Goal: Task Accomplishment & Management: Manage account settings

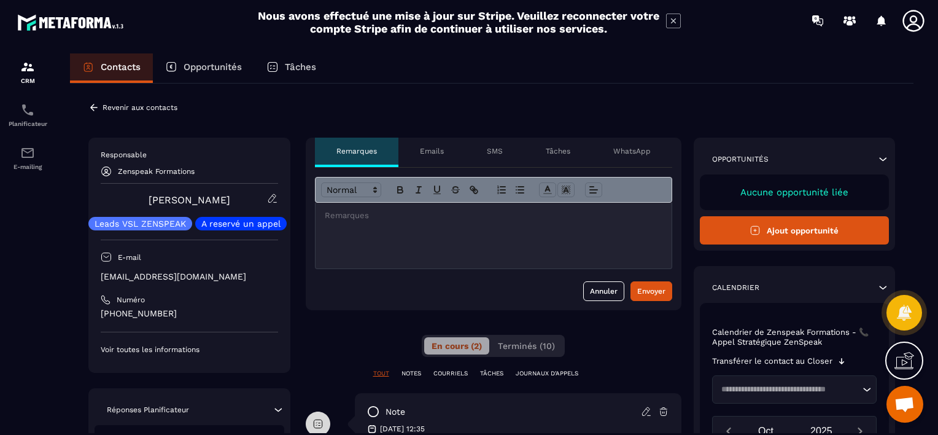
click at [111, 105] on p "Revenir aux contacts" at bounding box center [140, 107] width 75 height 9
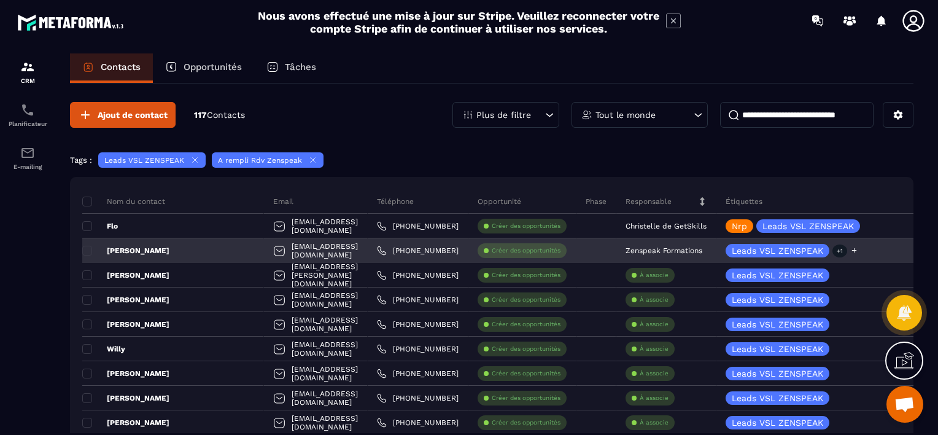
click at [855, 250] on icon at bounding box center [854, 250] width 5 height 5
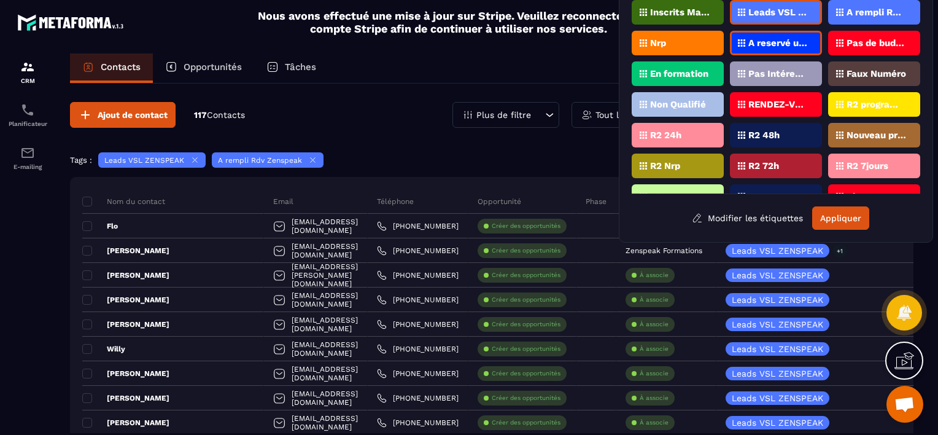
click at [787, 100] on p "RENDEZ-VOUS PROGRAMMé V1 (ZenSpeak à vie)" at bounding box center [779, 104] width 60 height 9
drag, startPoint x: 791, startPoint y: 98, endPoint x: 757, endPoint y: 95, distance: 34.6
click at [757, 95] on div "RENDEZ-VOUS PROGRAMMé V1 (ZenSpeak à vie)" at bounding box center [776, 104] width 92 height 25
click at [741, 101] on icon at bounding box center [741, 104] width 7 height 7
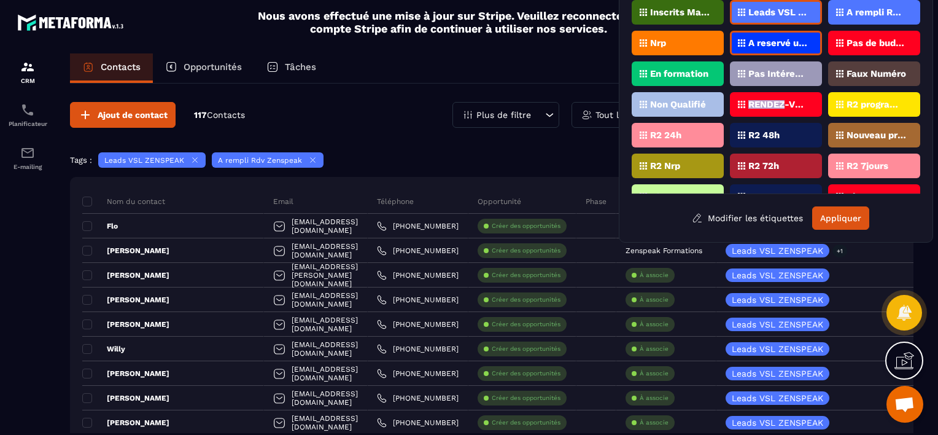
click at [741, 101] on icon at bounding box center [741, 104] width 7 height 7
click at [779, 103] on p "RENDEZ-VOUS PROGRAMMé V1 (ZenSpeak à vie)" at bounding box center [779, 104] width 60 height 9
click at [828, 219] on button "Appliquer" at bounding box center [840, 217] width 57 height 23
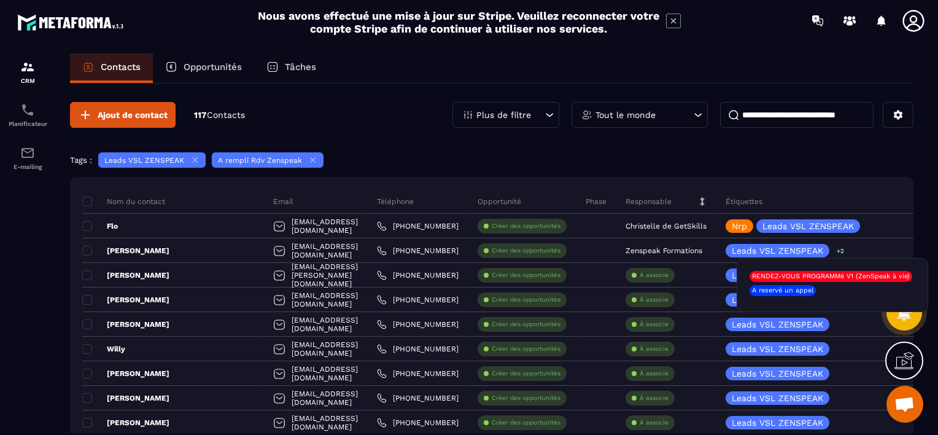
click at [849, 276] on p "RENDEZ-VOUS PROGRAMMé V1 (ZenSpeak à vie)" at bounding box center [831, 276] width 158 height 9
click at [842, 276] on p "RENDEZ-VOUS PROGRAMMé V1 (ZenSpeak à vie)" at bounding box center [831, 276] width 158 height 9
drag, startPoint x: 842, startPoint y: 276, endPoint x: 756, endPoint y: 274, distance: 86.0
click at [756, 274] on p "RENDEZ-VOUS PROGRAMMé V1 (ZenSpeak à vie)" at bounding box center [831, 276] width 158 height 9
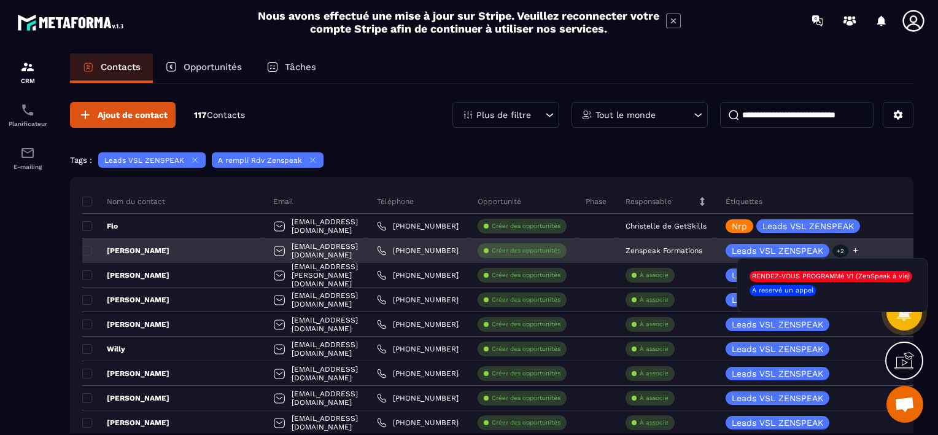
click at [858, 247] on icon at bounding box center [856, 250] width 8 height 8
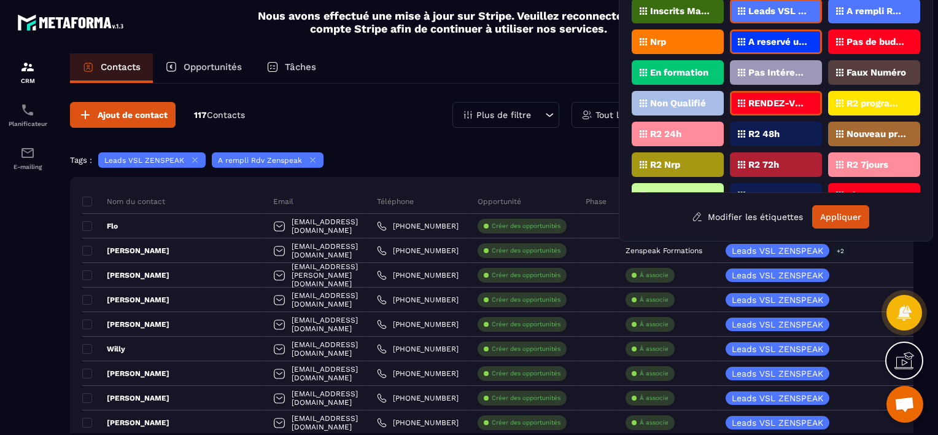
click at [768, 103] on p "RENDEZ-VOUS PROGRAMMé V1 (ZenSpeak à vie)" at bounding box center [779, 103] width 60 height 9
click at [740, 216] on button "Modifier les étiquettes" at bounding box center [748, 217] width 130 height 22
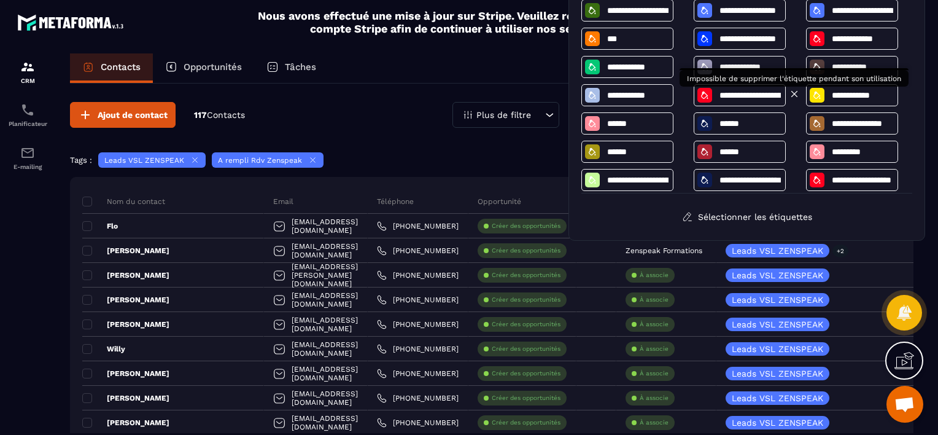
click at [794, 91] on icon at bounding box center [794, 93] width 11 height 11
click at [793, 93] on icon at bounding box center [795, 94] width 6 height 6
drag, startPoint x: 775, startPoint y: 93, endPoint x: 717, endPoint y: 96, distance: 57.8
click at [717, 96] on div "**********" at bounding box center [740, 95] width 92 height 22
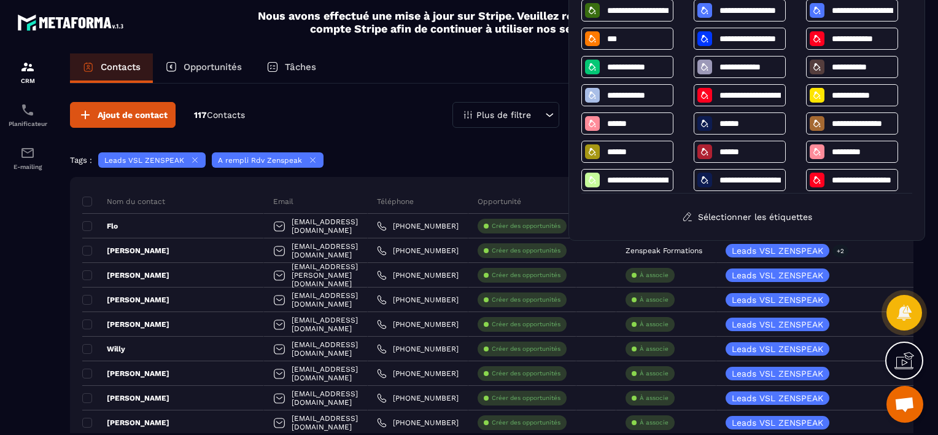
drag, startPoint x: 736, startPoint y: 92, endPoint x: 688, endPoint y: 99, distance: 48.4
click at [688, 99] on div "**********" at bounding box center [747, 96] width 331 height 194
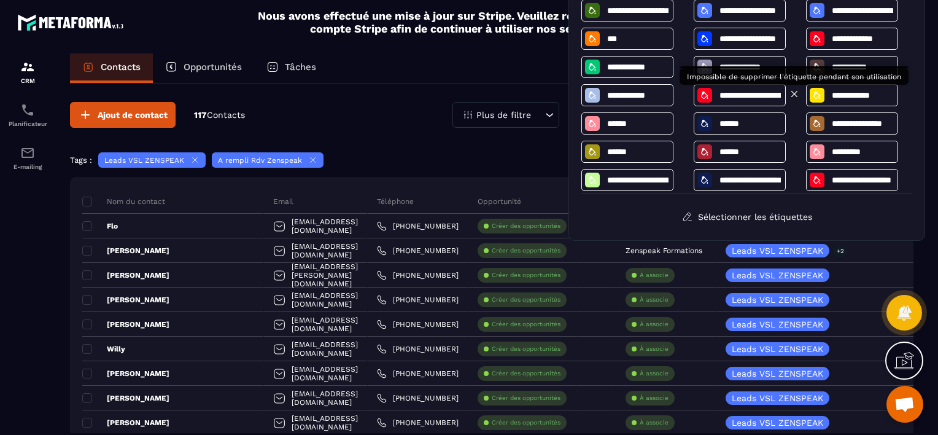
click at [795, 93] on icon at bounding box center [794, 93] width 11 height 11
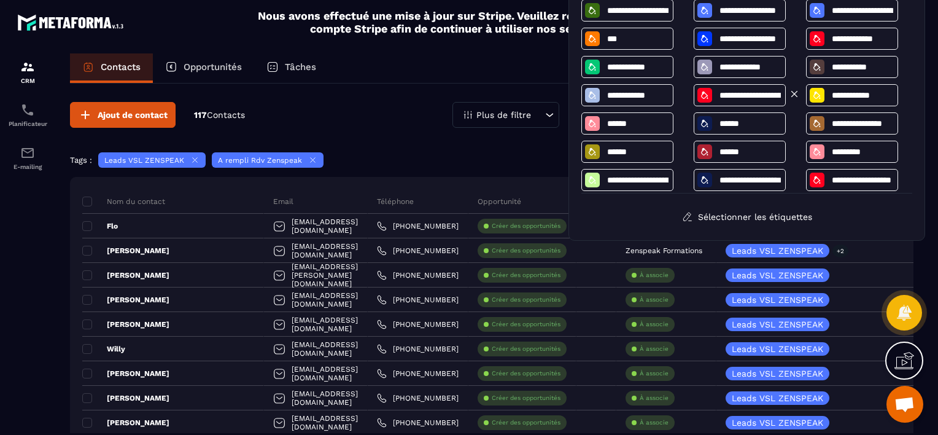
click at [792, 91] on icon at bounding box center [794, 93] width 11 height 11
click at [771, 220] on button "Sélectionner les étiquettes" at bounding box center [747, 217] width 149 height 22
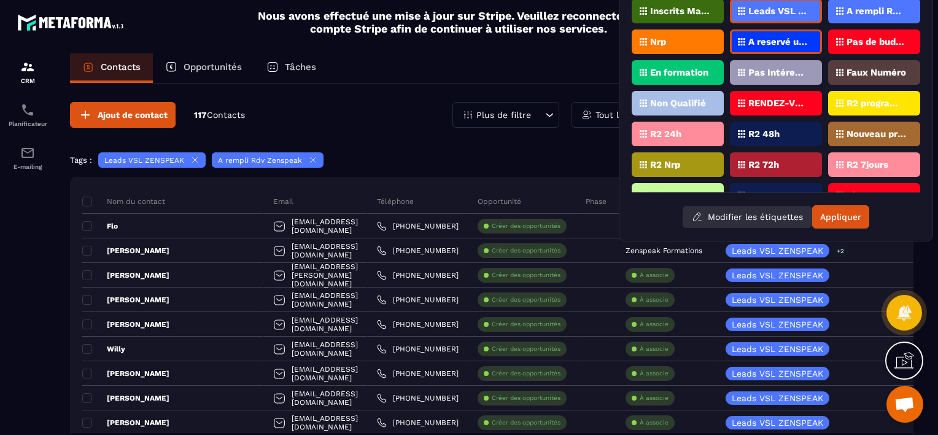
click at [734, 215] on button "Modifier les étiquettes" at bounding box center [748, 217] width 130 height 22
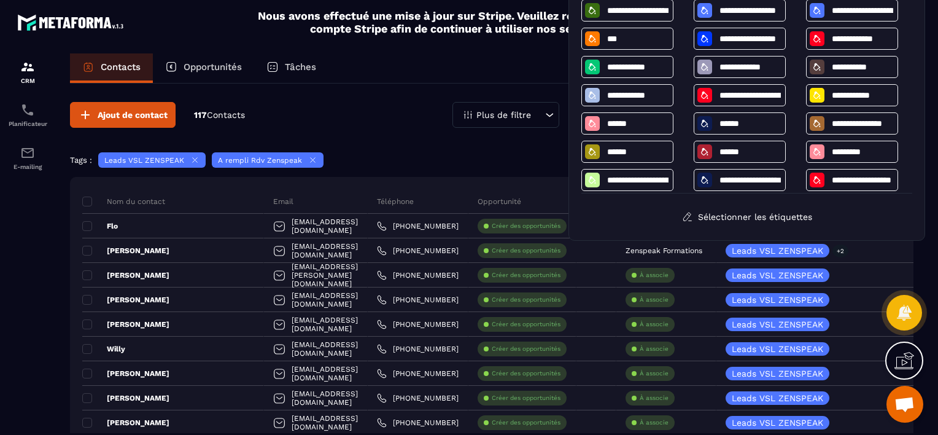
click at [921, 252] on div "Contacts Opportunités Tâches Ajout de contact 117 Contacts Plus de filtre Tout …" at bounding box center [492, 255] width 868 height 404
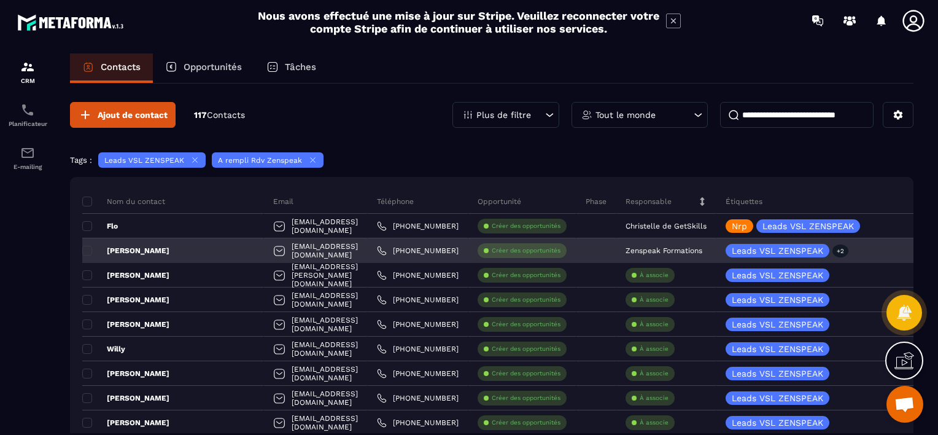
click at [676, 249] on p "Zenspeak Formations" at bounding box center [664, 250] width 77 height 9
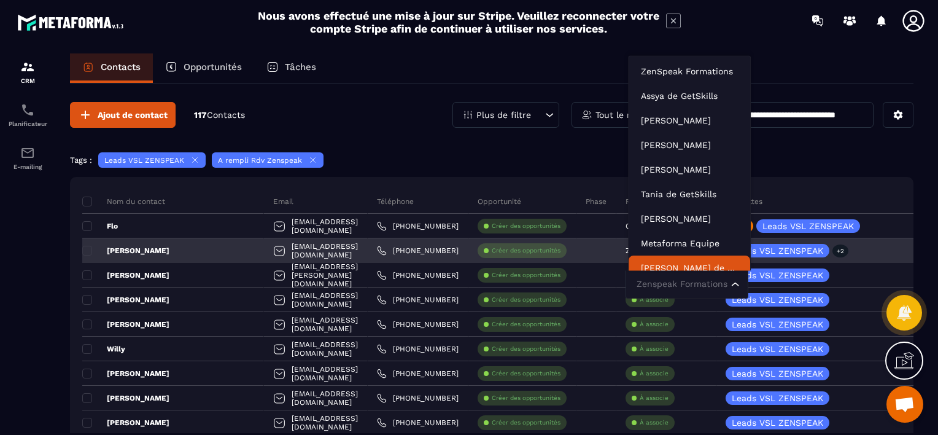
scroll to position [9, 0]
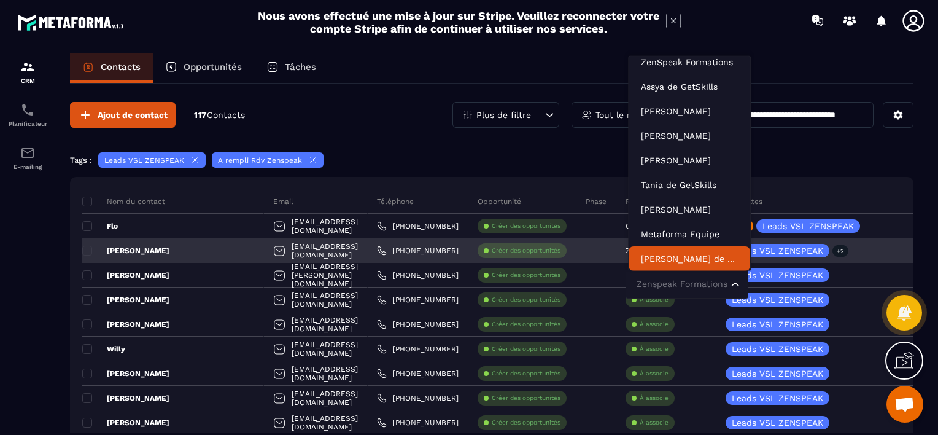
click at [669, 285] on input "Search for option" at bounding box center [681, 285] width 95 height 14
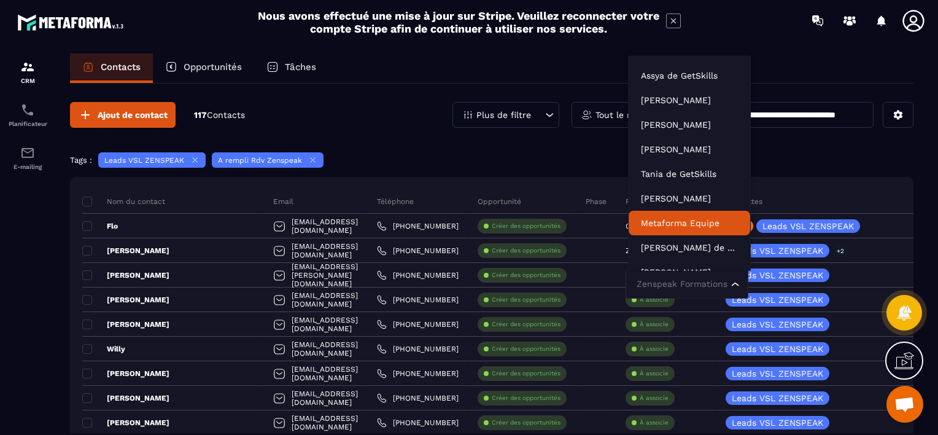
scroll to position [37, 0]
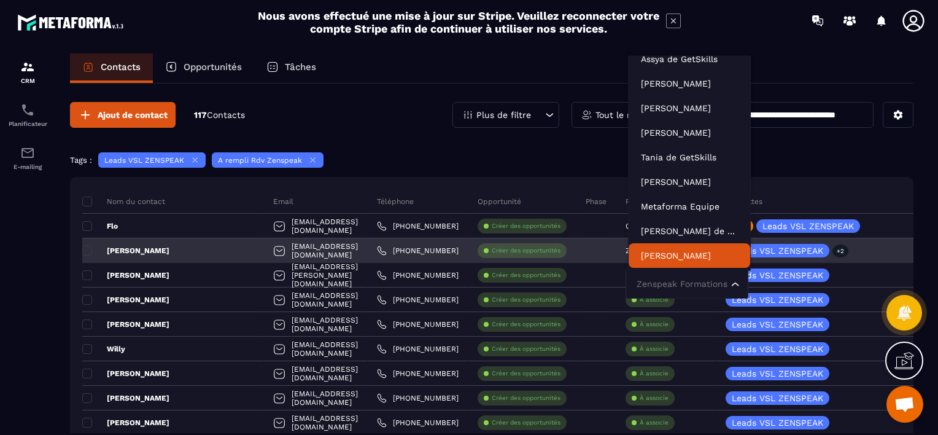
click at [652, 286] on input "Search for option" at bounding box center [681, 285] width 95 height 14
type input "***"
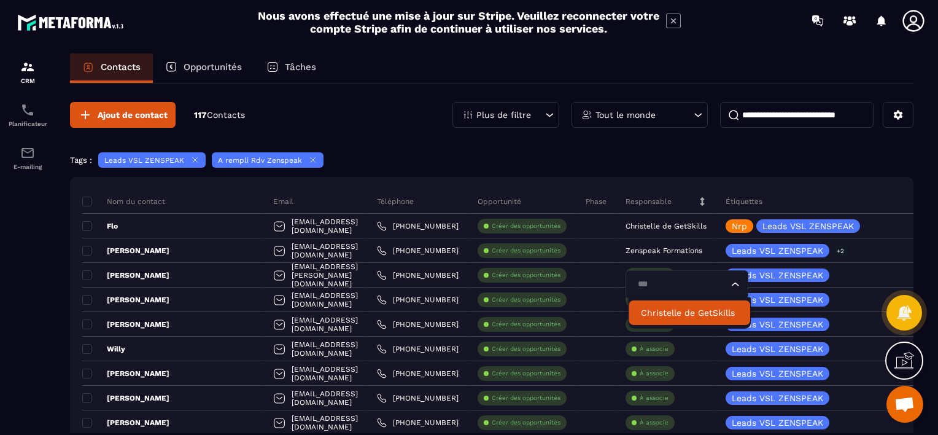
click at [650, 310] on p "Christelle de GetSkills" at bounding box center [689, 312] width 97 height 12
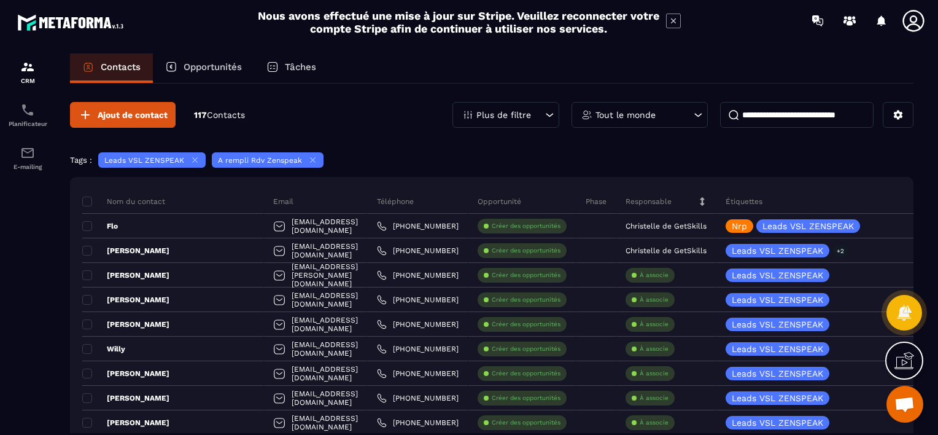
click at [927, 277] on section "CRM Planificateur E-mailing Contacts Opportunités Tâches Ajout de contact 117 C…" at bounding box center [469, 255] width 938 height 429
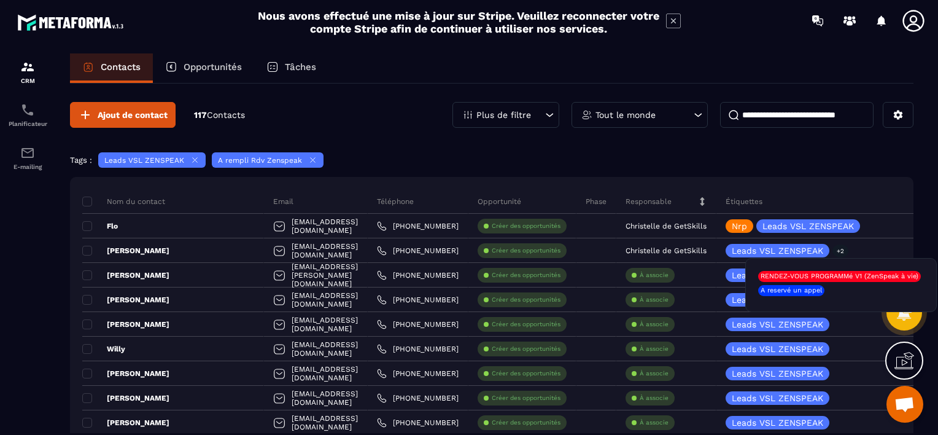
click at [831, 276] on p "RENDEZ-VOUS PROGRAMMé V1 (ZenSpeak à vie)" at bounding box center [840, 276] width 158 height 9
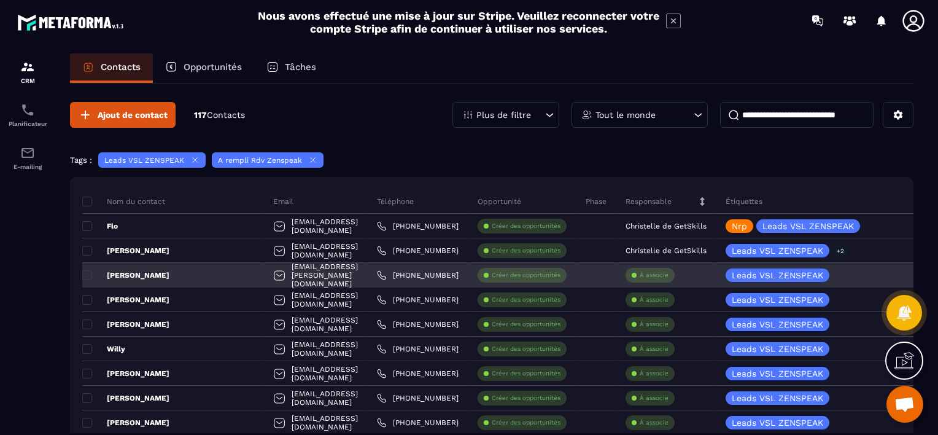
click at [660, 273] on p "À associe" at bounding box center [654, 275] width 29 height 9
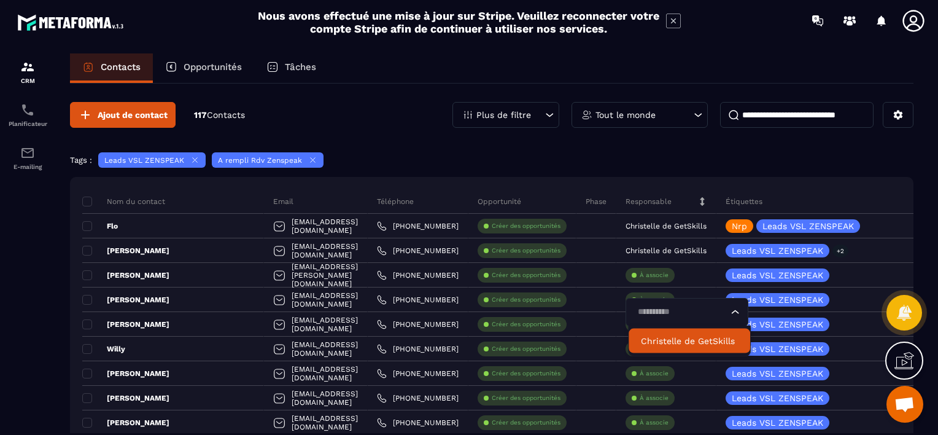
click at [663, 338] on p "Christelle de GetSkills" at bounding box center [689, 341] width 97 height 12
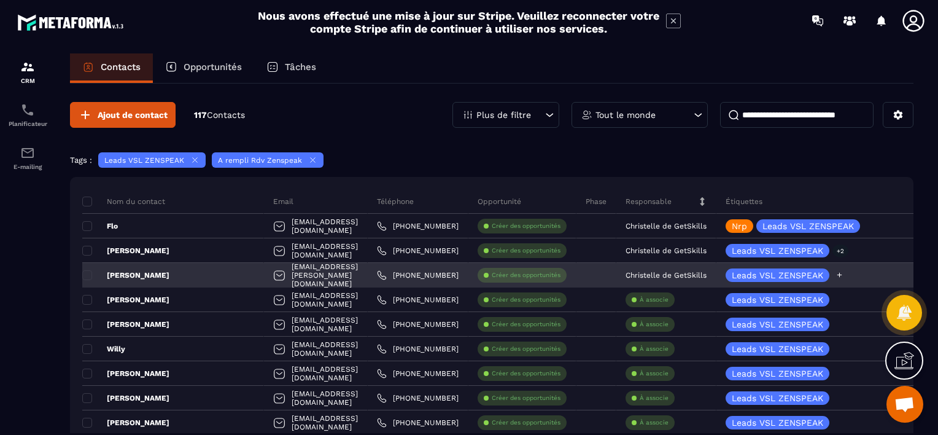
click at [840, 273] on icon at bounding box center [840, 275] width 8 height 8
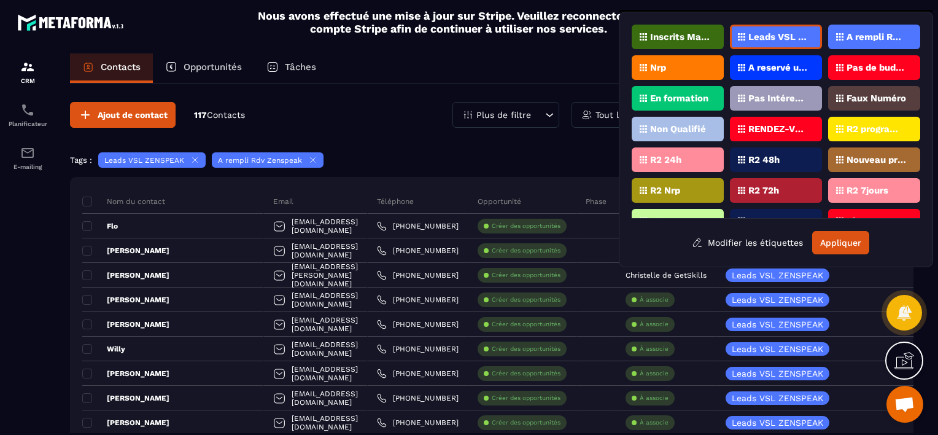
click at [859, 94] on p "Faux Numéro" at bounding box center [877, 98] width 60 height 9
click at [841, 233] on button "Appliquer" at bounding box center [840, 242] width 57 height 23
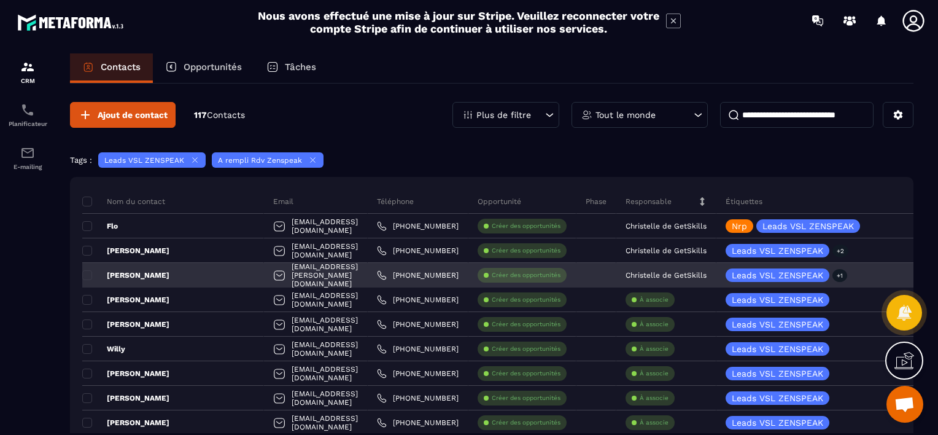
click at [140, 275] on p "[PERSON_NAME]" at bounding box center [125, 275] width 87 height 10
